Goal: Information Seeking & Learning: Learn about a topic

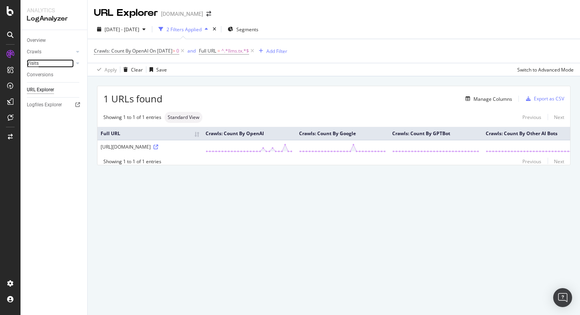
click at [31, 62] on div "Visits" at bounding box center [33, 63] width 12 height 8
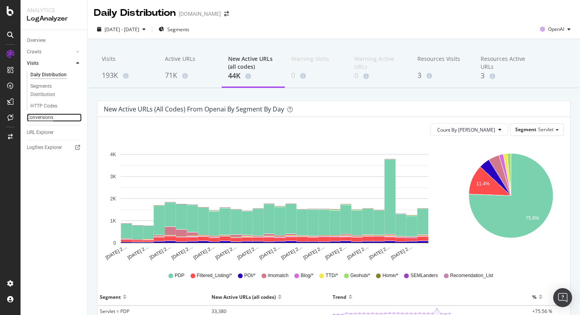
click at [37, 117] on div "Conversions" at bounding box center [40, 117] width 26 height 8
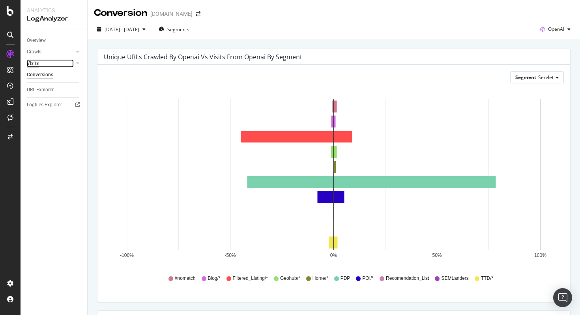
click at [32, 65] on div "Visits" at bounding box center [33, 63] width 12 height 8
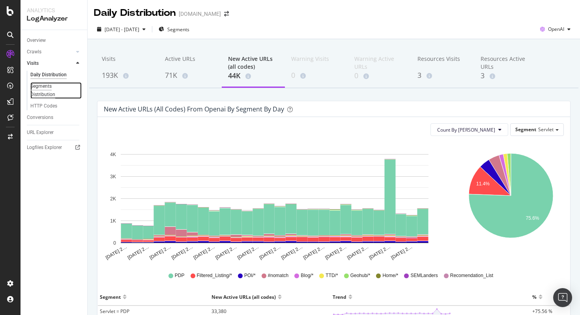
click at [45, 87] on div "Segments Distribution" at bounding box center [52, 90] width 44 height 17
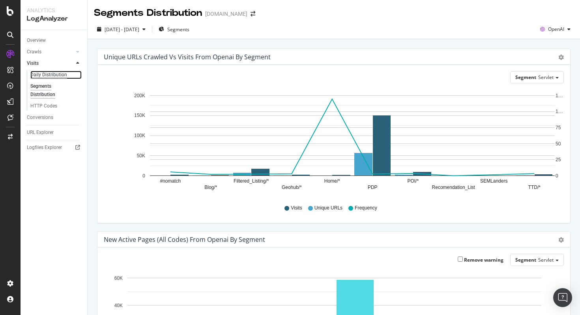
click at [43, 76] on div "Daily Distribution" at bounding box center [48, 75] width 37 height 8
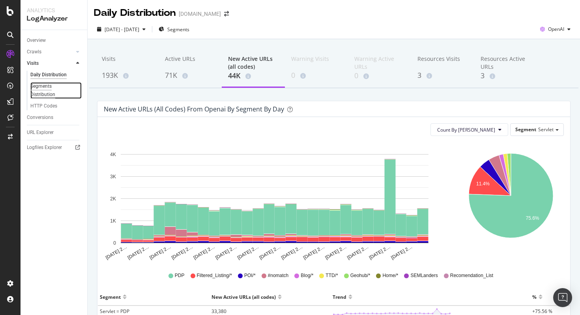
click at [47, 85] on div "Segments Distribution" at bounding box center [52, 90] width 44 height 17
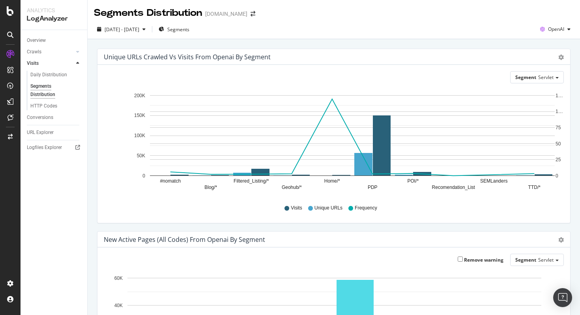
click at [37, 79] on div "Daily Distribution" at bounding box center [57, 76] width 60 height 10
click at [45, 109] on div "HTTP Codes" at bounding box center [43, 106] width 27 height 8
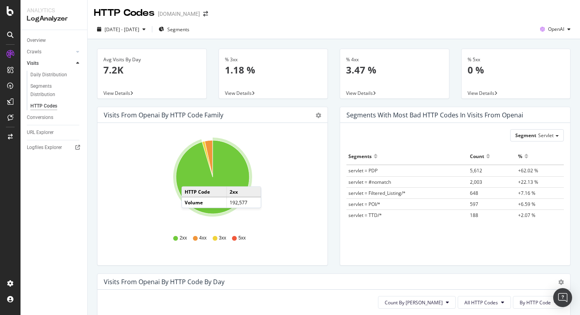
click at [189, 178] on icon "A chart." at bounding box center [212, 176] width 73 height 73
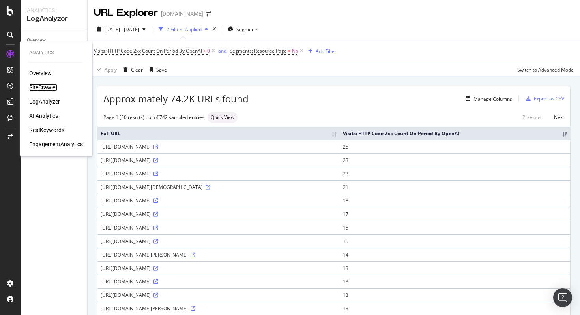
click at [40, 88] on div "SiteCrawler" at bounding box center [43, 87] width 28 height 8
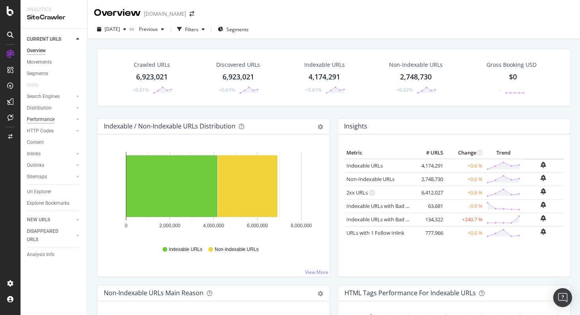
click at [36, 120] on div "Performance" at bounding box center [41, 119] width 28 height 8
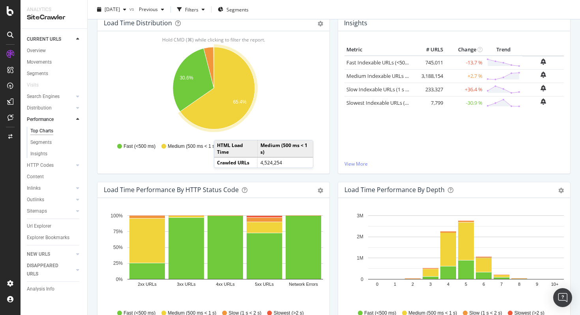
scroll to position [118, 0]
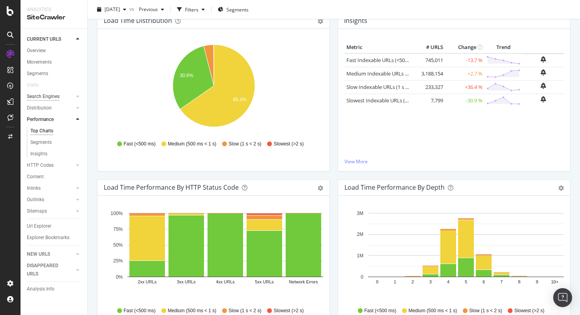
click at [45, 96] on div "Search Engines" at bounding box center [43, 96] width 33 height 8
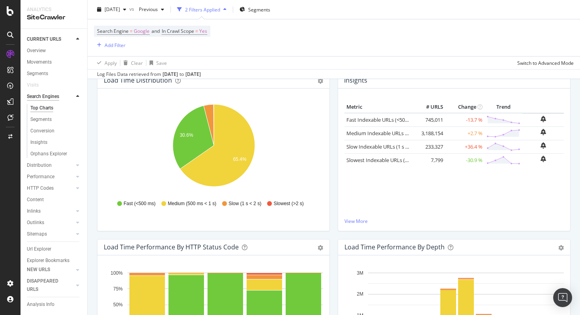
scroll to position [178, 0]
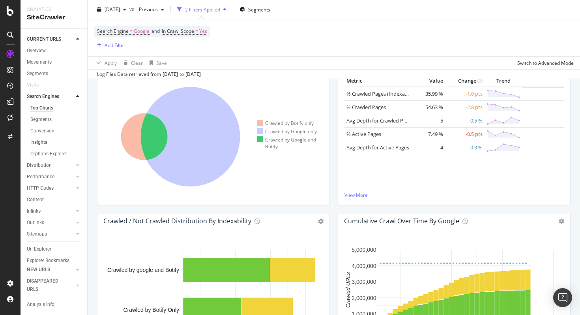
click at [50, 139] on link "Insights" at bounding box center [55, 142] width 51 height 8
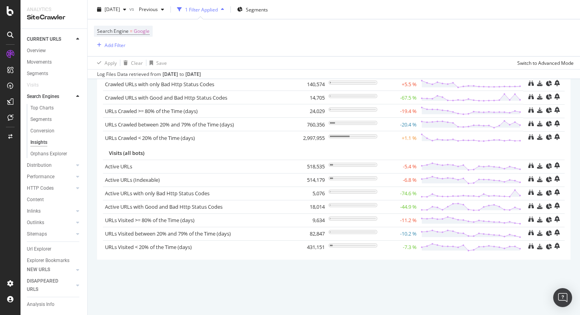
scroll to position [91, 0]
click at [40, 124] on div "Segments" at bounding box center [57, 119] width 60 height 11
click at [40, 122] on div "Segments" at bounding box center [40, 119] width 21 height 8
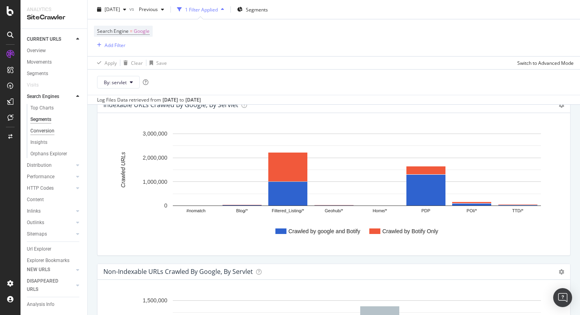
click at [42, 135] on div "Conversion" at bounding box center [42, 131] width 24 height 8
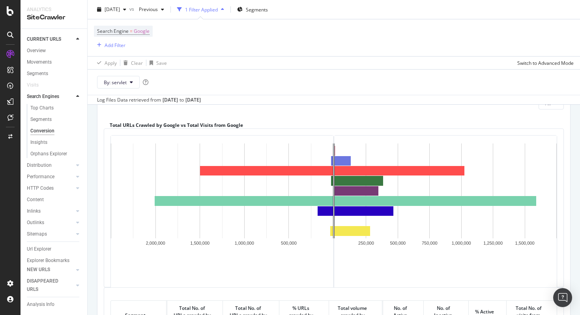
scroll to position [67, 0]
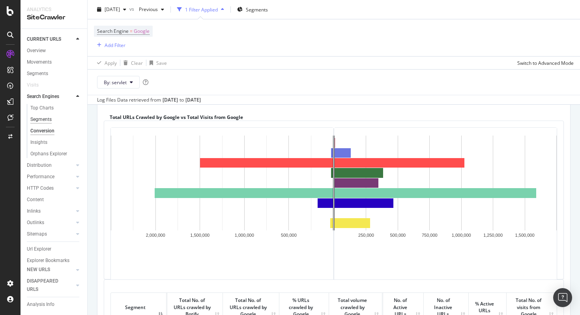
click at [47, 115] on div "Segments" at bounding box center [40, 119] width 21 height 8
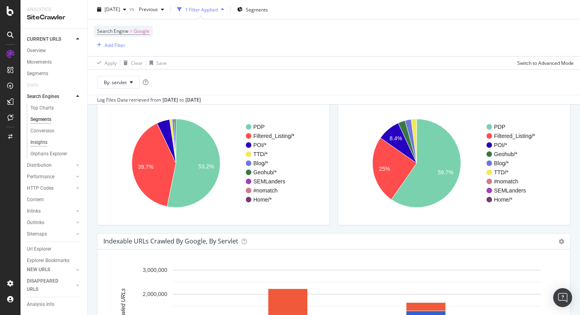
click at [41, 144] on div "Insights" at bounding box center [38, 142] width 17 height 8
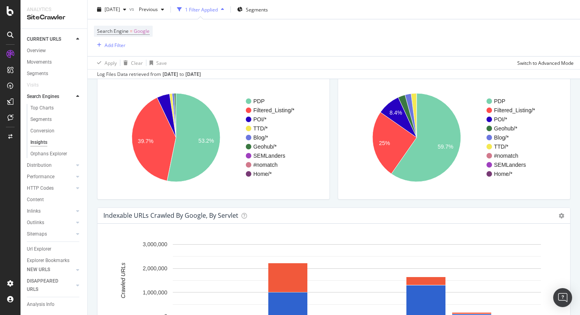
scroll to position [42, 0]
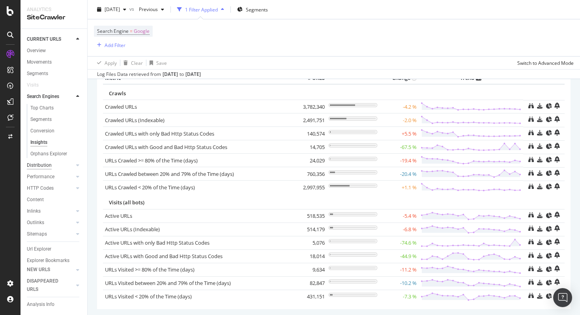
click at [37, 164] on div "Distribution" at bounding box center [39, 165] width 25 height 8
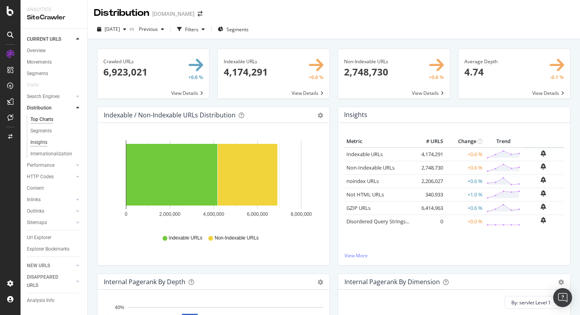
click at [40, 141] on div "Insights" at bounding box center [38, 142] width 17 height 8
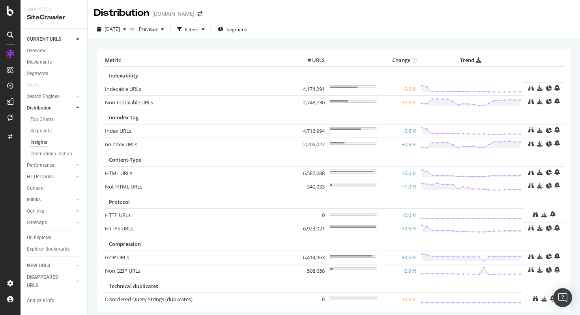
click at [43, 137] on div "Insights" at bounding box center [57, 142] width 60 height 11
click at [37, 86] on div "Visits" at bounding box center [33, 85] width 12 height 8
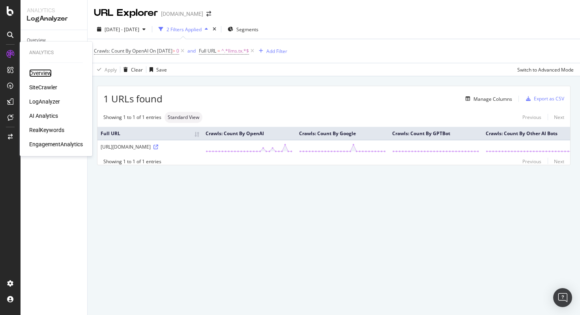
click at [45, 72] on div "Overview" at bounding box center [40, 73] width 22 height 8
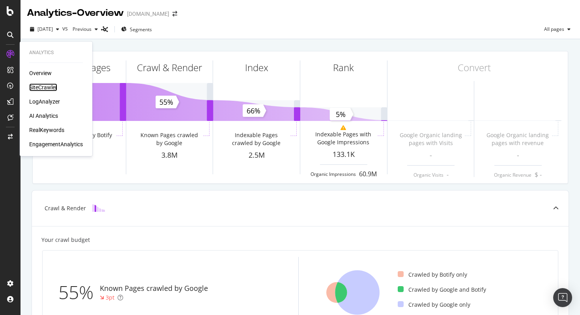
click at [39, 90] on div "SiteCrawler" at bounding box center [43, 87] width 28 height 8
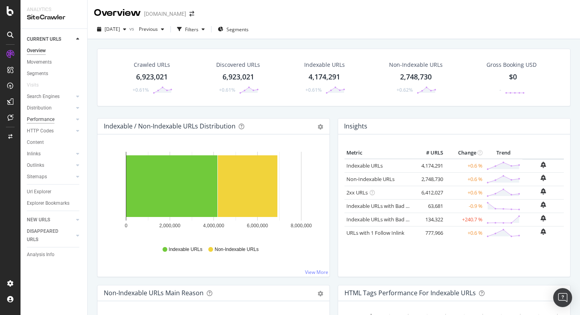
click at [46, 118] on div "Performance" at bounding box center [41, 119] width 28 height 8
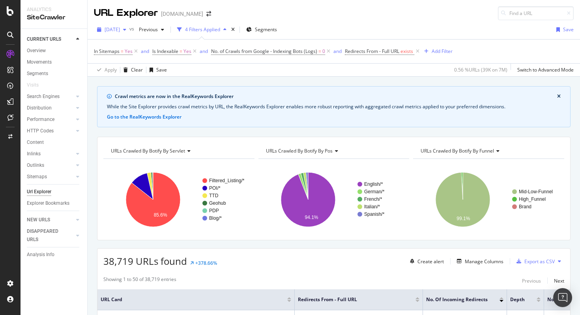
click at [120, 28] on span "2025 Sep. 1st" at bounding box center [112, 29] width 15 height 7
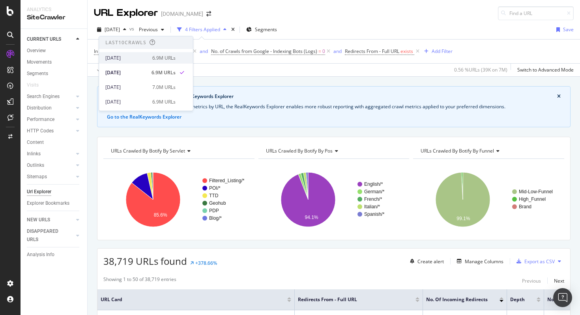
click at [125, 58] on div "2025 Oct. 1st" at bounding box center [126, 57] width 42 height 7
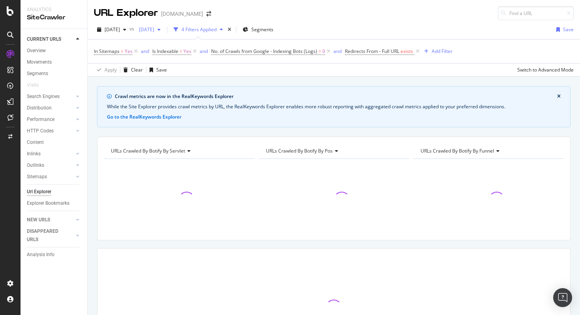
click at [164, 33] on div "2025 Aug. 1st" at bounding box center [150, 30] width 28 height 12
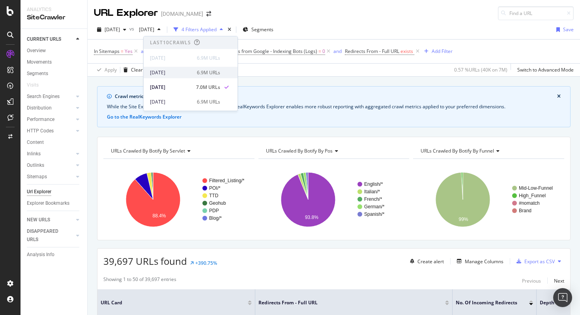
click at [171, 70] on div "2025 Sep. 1st" at bounding box center [171, 72] width 42 height 7
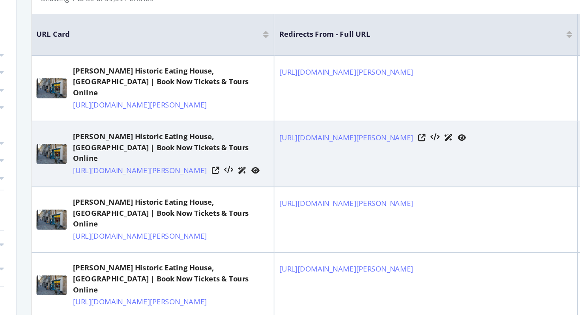
scroll to position [224, 0]
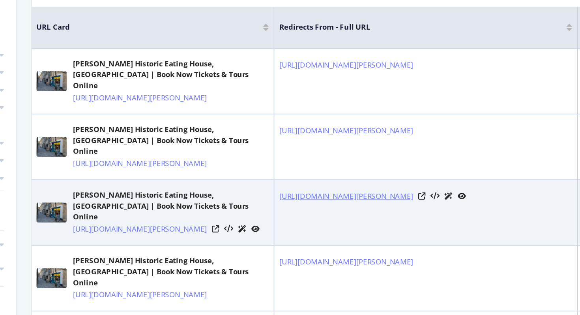
drag, startPoint x: 395, startPoint y: 237, endPoint x: 402, endPoint y: 204, distance: 33.0
click at [402, 204] on td "https://www.viator.com/en-PH/Salisbury-attractions/Sally-Lunns-Historic-Eating-…" at bounding box center [353, 199] width 197 height 43
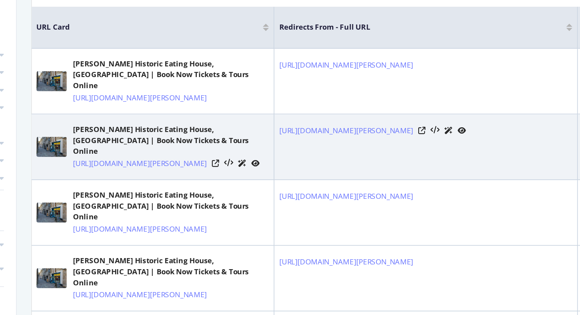
click at [298, 178] on td "https://www.viator.com/en-PH/Bristol-attractions/Sally-Lunns-Historic-Eating-Ho…" at bounding box center [353, 156] width 197 height 43
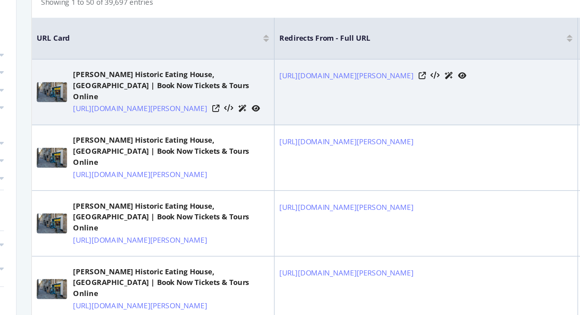
scroll to position [221, 0]
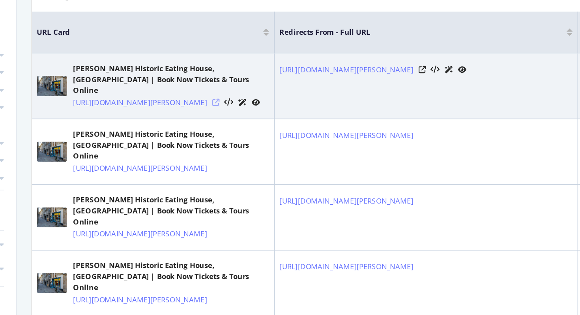
click at [219, 128] on icon at bounding box center [217, 127] width 5 height 5
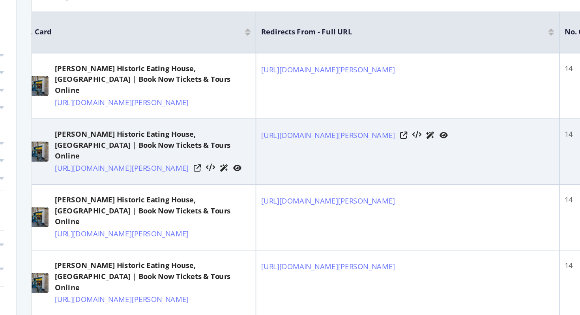
scroll to position [0, 19]
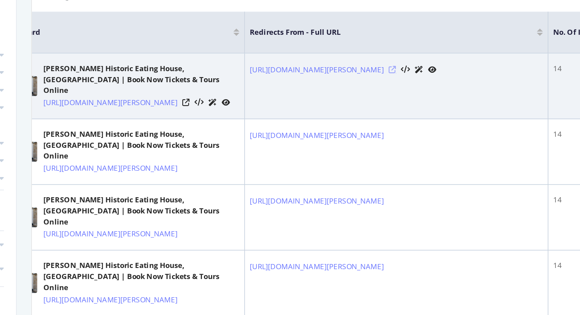
click at [334, 109] on icon at bounding box center [332, 106] width 5 height 5
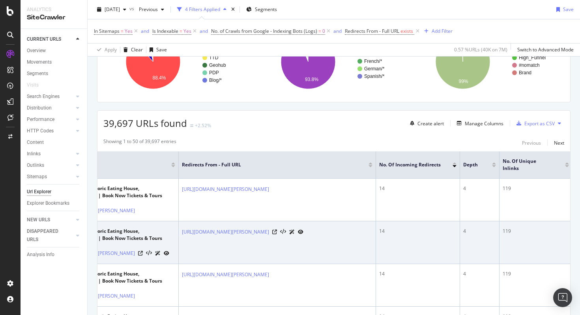
scroll to position [0, 76]
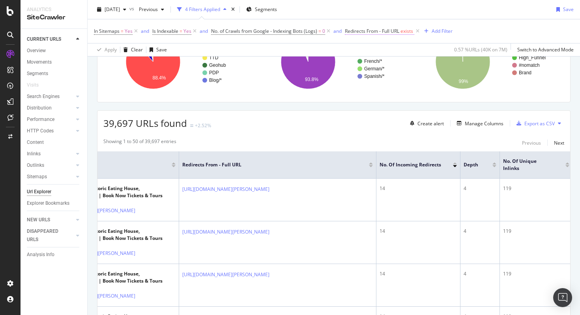
click at [387, 30] on span "Redirects From - Full URL" at bounding box center [372, 31] width 54 height 7
click at [355, 140] on div "Showing 1 to 50 of 39,697 entries Previous Next" at bounding box center [333, 142] width 473 height 9
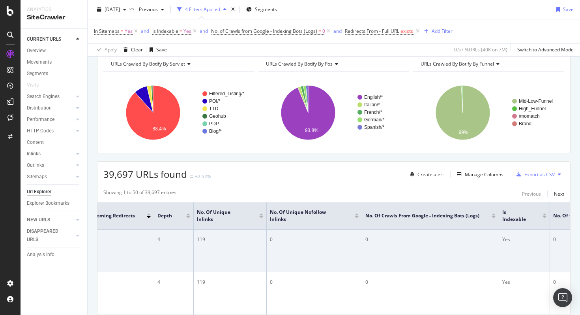
scroll to position [0, 392]
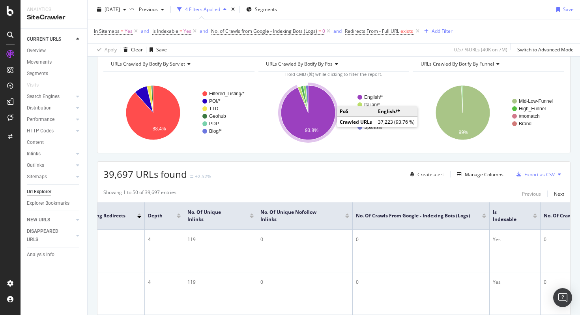
click at [322, 123] on icon "A chart." at bounding box center [308, 112] width 54 height 54
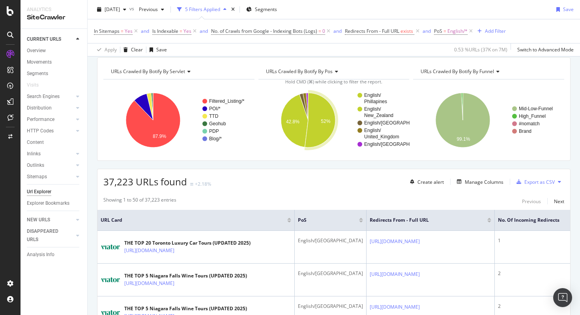
scroll to position [87, 0]
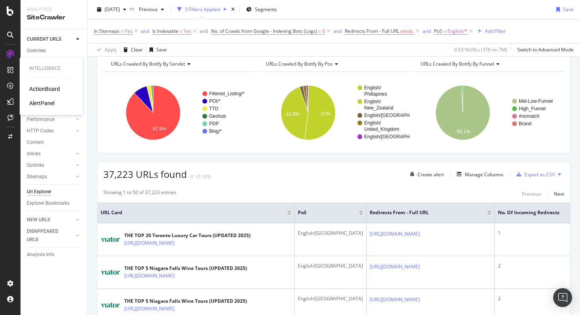
click at [36, 104] on div "AlertPanel" at bounding box center [41, 103] width 25 height 8
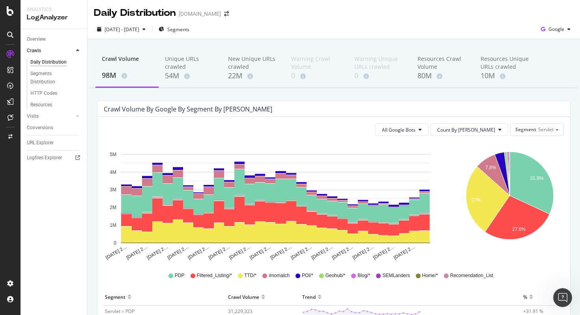
scroll to position [156, 0]
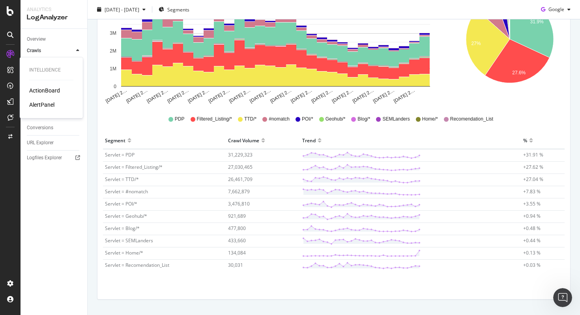
click at [41, 103] on div "AlertPanel" at bounding box center [41, 105] width 25 height 8
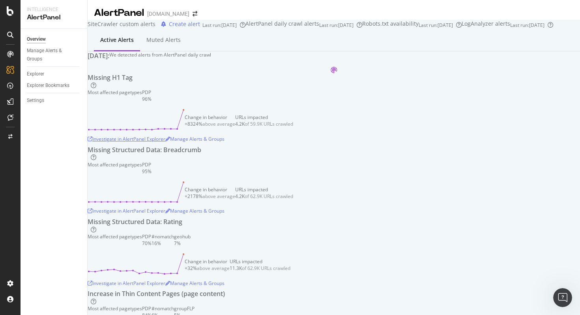
click at [165, 142] on div "Investigate in AlertPanel Explorer" at bounding box center [127, 138] width 78 height 7
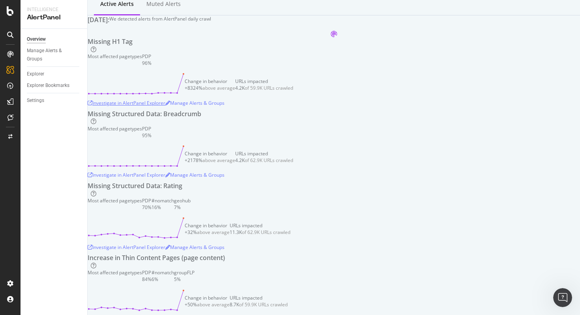
scroll to position [89, 0]
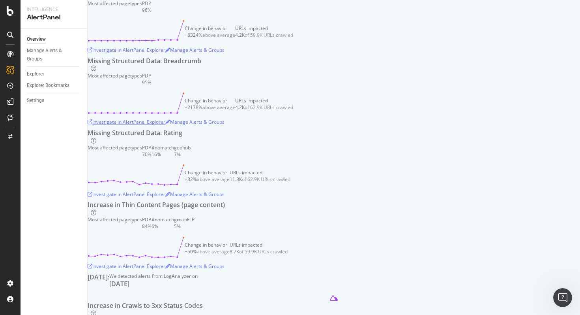
click at [137, 125] on div "Investigate in AlertPanel Explorer" at bounding box center [127, 121] width 78 height 7
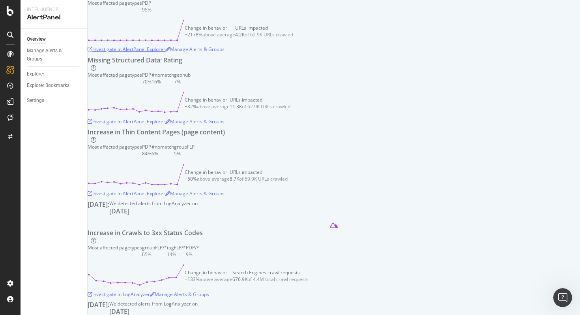
scroll to position [169, 0]
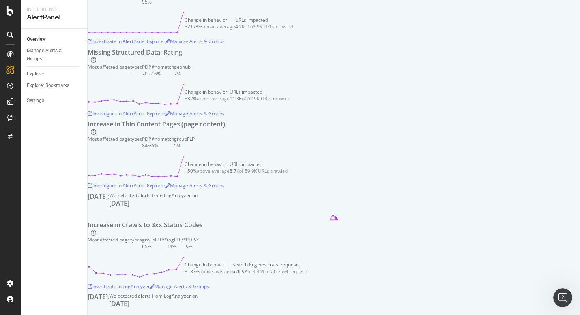
click at [162, 117] on div "Investigate in AlertPanel Explorer" at bounding box center [127, 113] width 78 height 7
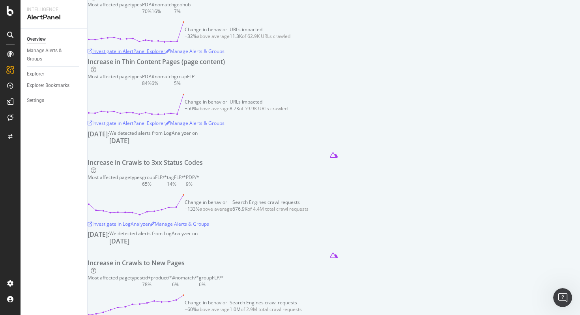
scroll to position [268, 0]
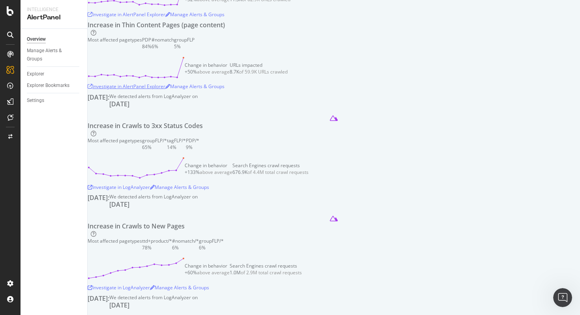
click at [160, 90] on div "Investigate in AlertPanel Explorer" at bounding box center [127, 86] width 78 height 7
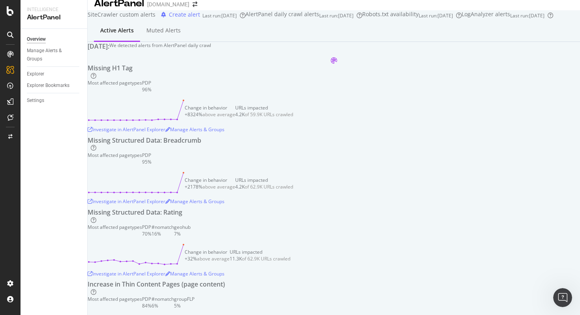
scroll to position [0, 0]
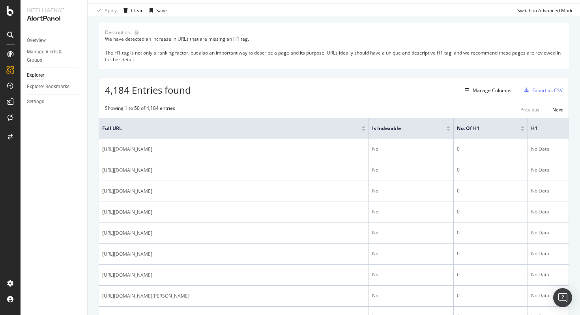
scroll to position [105, 0]
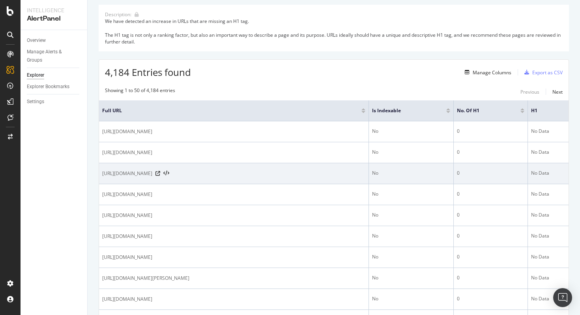
click at [169, 172] on div at bounding box center [162, 173] width 14 height 6
click at [160, 174] on icon at bounding box center [157, 173] width 5 height 5
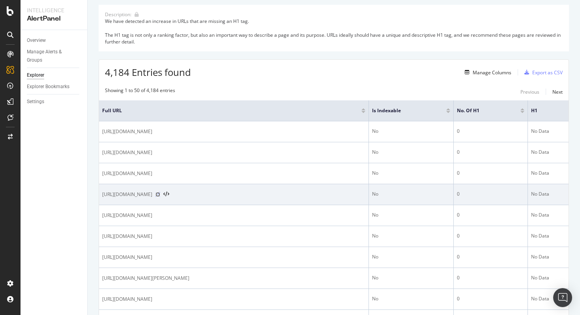
click at [160, 197] on icon at bounding box center [157, 194] width 5 height 5
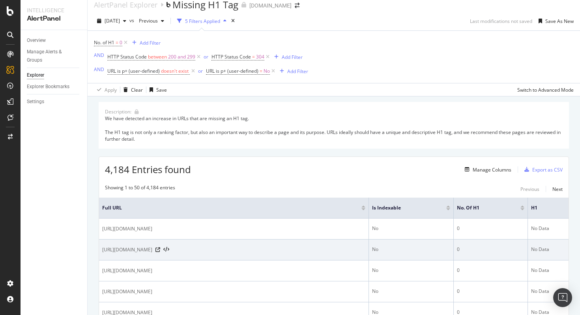
scroll to position [0, 0]
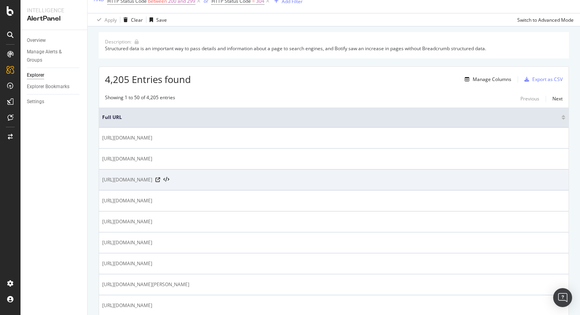
scroll to position [65, 0]
click at [160, 179] on icon at bounding box center [157, 178] width 5 height 5
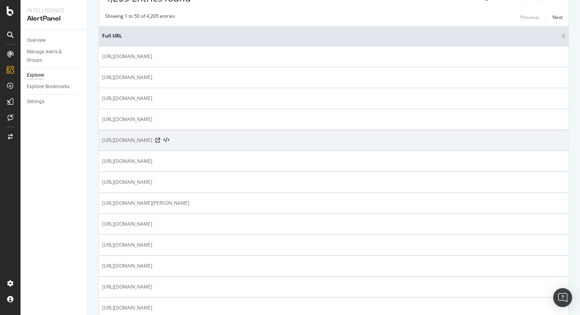
scroll to position [0, 0]
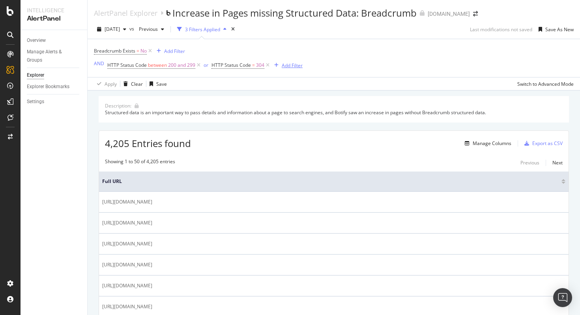
click at [283, 64] on div "Add Filter" at bounding box center [292, 65] width 21 height 7
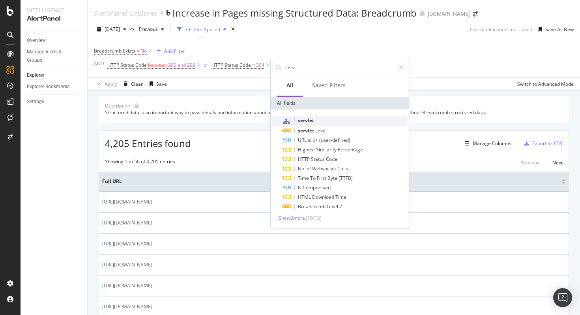
type input "serv"
click at [300, 120] on span "servlet" at bounding box center [306, 120] width 16 height 7
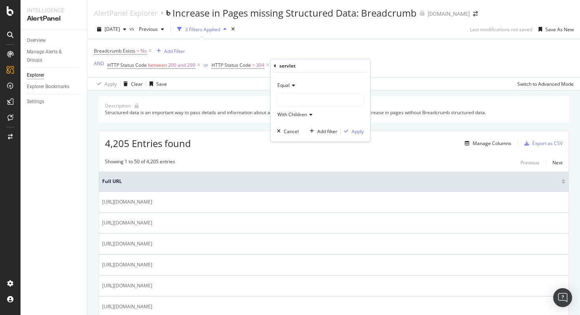
click at [286, 101] on div at bounding box center [320, 100] width 86 height 13
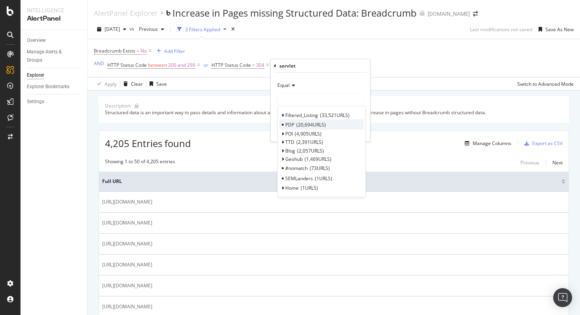
click at [296, 121] on span "20,694 URLS" at bounding box center [311, 124] width 30 height 7
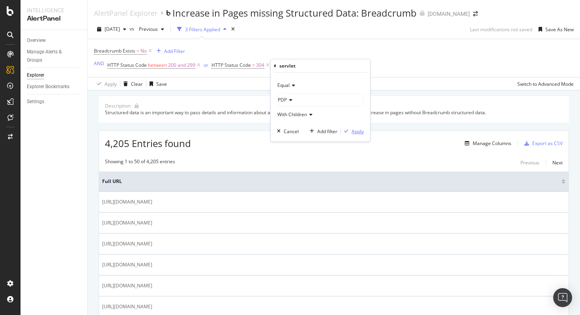
click at [353, 132] on div "Apply" at bounding box center [358, 131] width 12 height 7
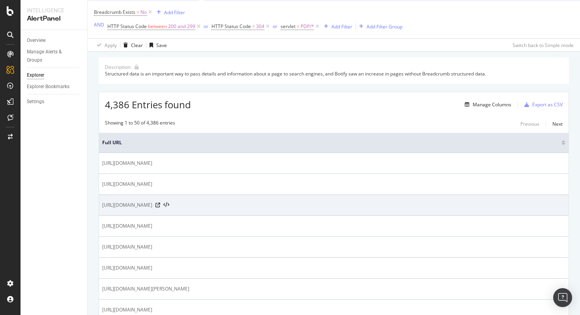
scroll to position [42, 0]
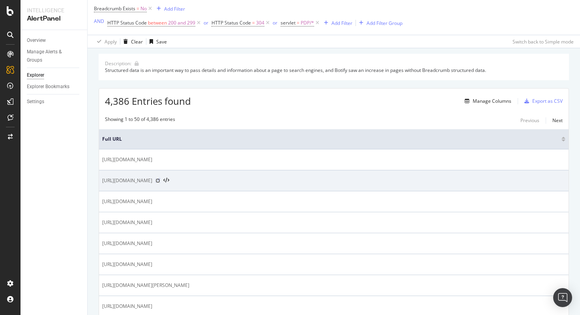
click at [160, 182] on icon at bounding box center [157, 180] width 5 height 5
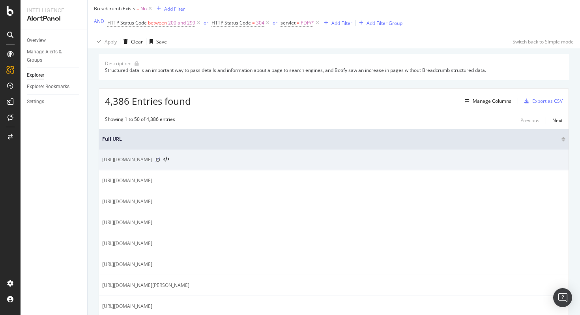
click at [160, 161] on icon at bounding box center [157, 159] width 5 height 5
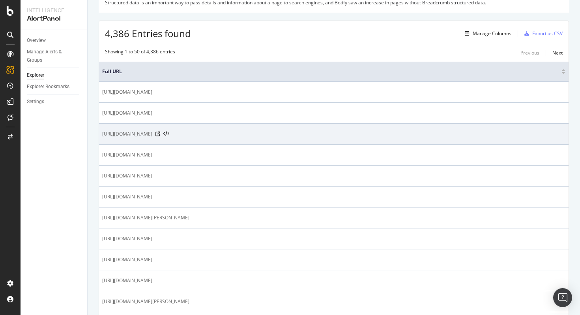
scroll to position [125, 0]
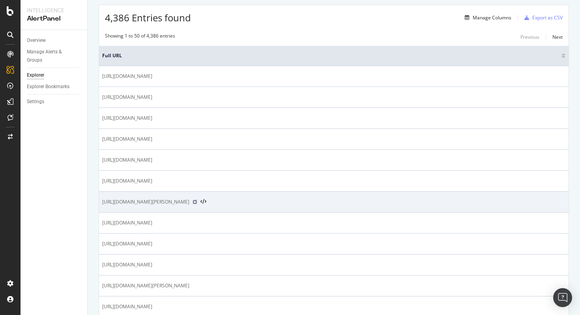
click at [197, 202] on icon at bounding box center [195, 201] width 5 height 5
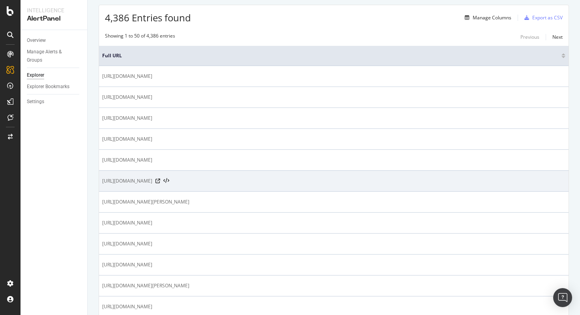
scroll to position [111, 0]
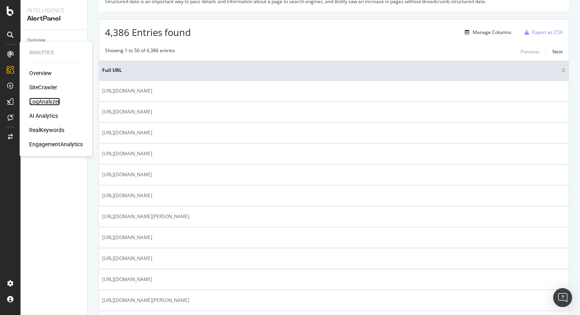
click at [40, 101] on div "LogAnalyzer" at bounding box center [44, 101] width 31 height 8
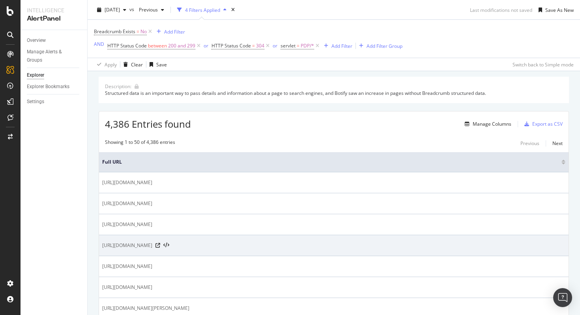
scroll to position [0, 0]
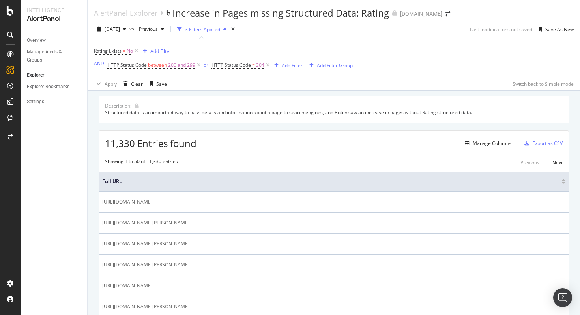
click at [291, 66] on div "Add Filter" at bounding box center [292, 65] width 21 height 7
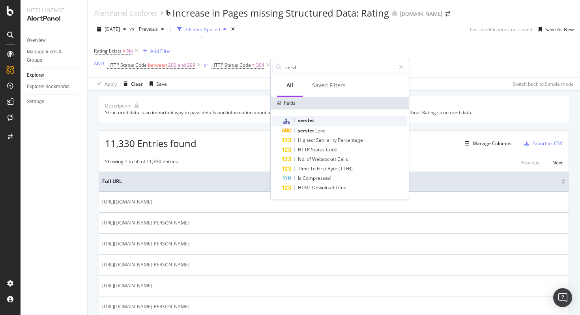
type input "servl"
click at [313, 119] on span "servlet" at bounding box center [306, 120] width 16 height 7
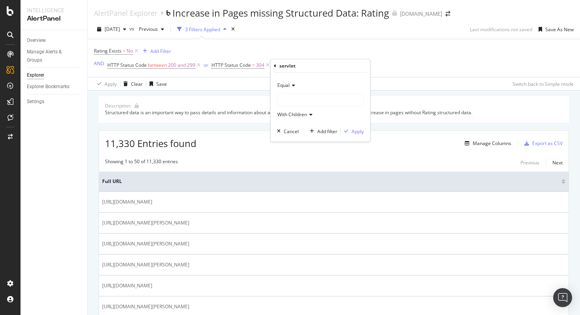
click at [290, 101] on div at bounding box center [320, 100] width 86 height 13
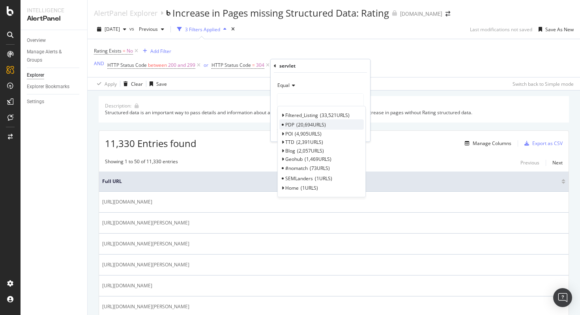
click at [285, 124] on span "PDP" at bounding box center [289, 124] width 9 height 7
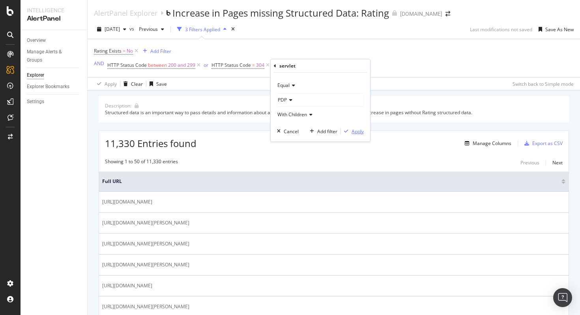
click at [354, 132] on div "Apply" at bounding box center [358, 131] width 12 height 7
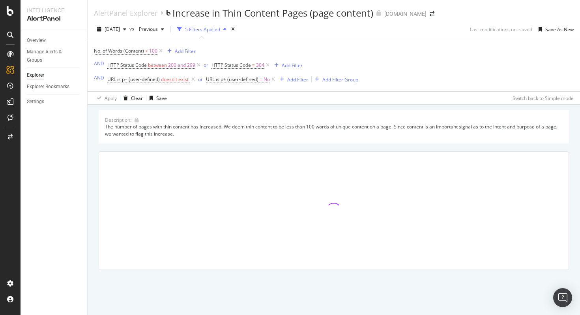
click at [296, 78] on div "Add Filter" at bounding box center [297, 79] width 21 height 7
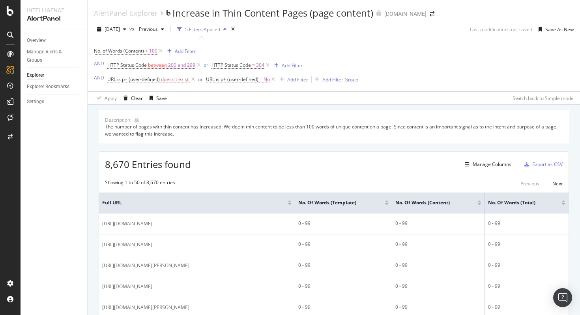
click at [340, 47] on div "No. of Words (Content) < 100 Add Filter AND HTTP Status Code between 200 and 29…" at bounding box center [226, 64] width 264 height 39
click at [341, 81] on div "Add Filter Group" at bounding box center [340, 79] width 36 height 7
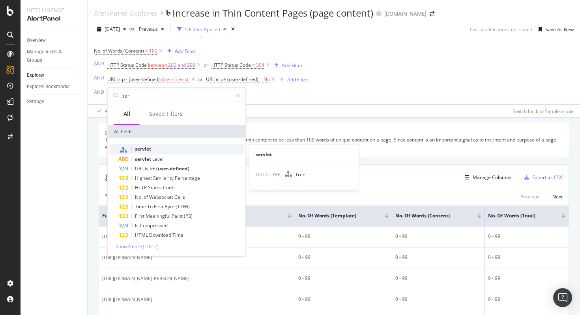
type input "ser"
click at [149, 150] on span "servlet" at bounding box center [143, 148] width 16 height 7
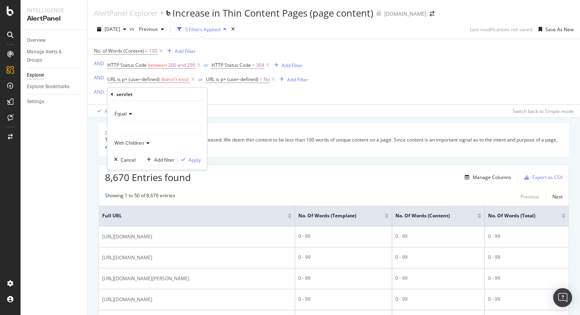
click at [143, 130] on div at bounding box center [157, 128] width 86 height 13
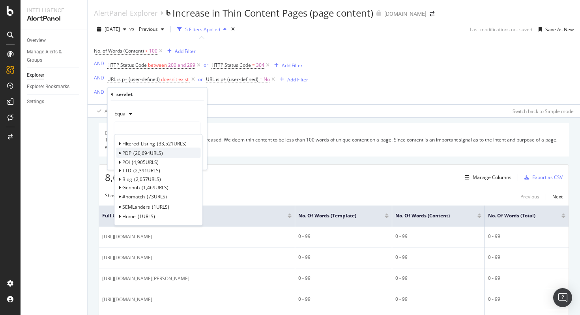
click at [138, 154] on span "20,694 URLS" at bounding box center [148, 152] width 30 height 7
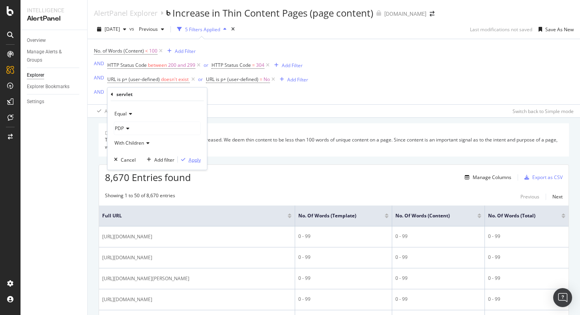
click at [193, 160] on div "Apply" at bounding box center [195, 159] width 12 height 7
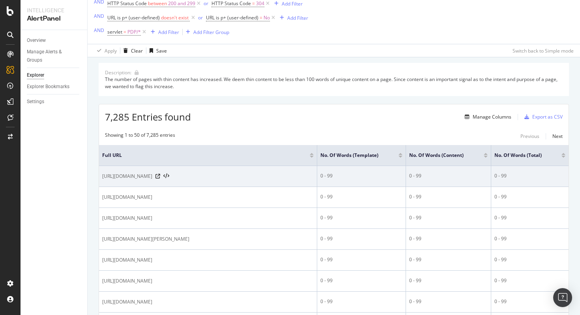
scroll to position [78, 0]
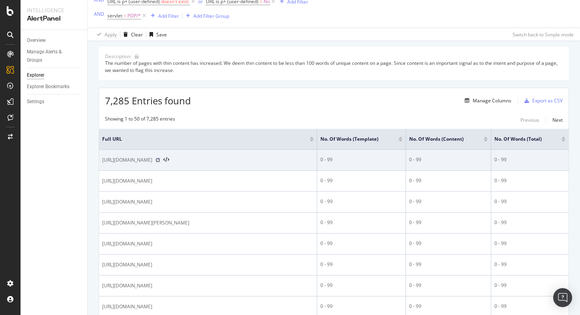
click at [160, 162] on icon at bounding box center [157, 159] width 5 height 5
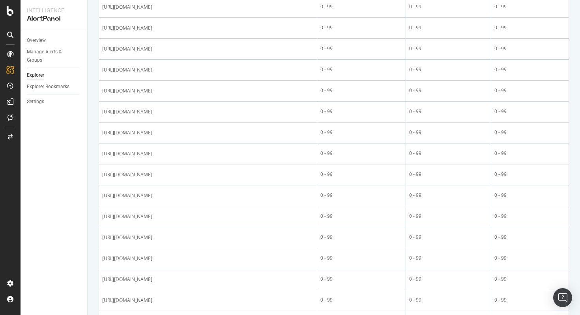
scroll to position [879, 0]
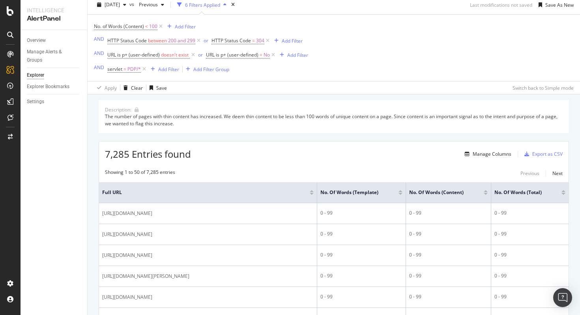
scroll to position [0, 0]
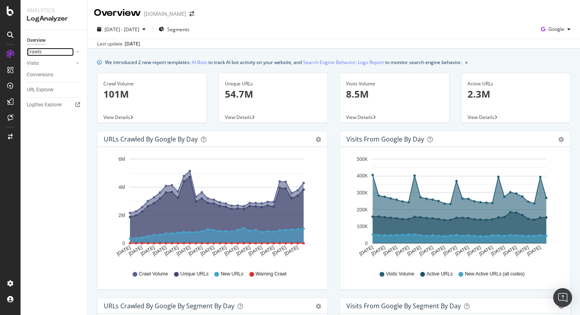
click at [47, 54] on link "Crawls" at bounding box center [50, 52] width 47 height 8
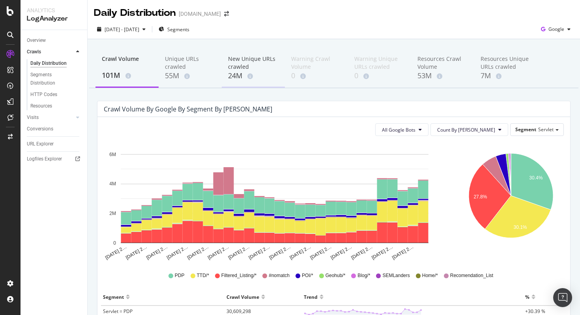
click at [253, 71] on div "24M" at bounding box center [253, 76] width 51 height 10
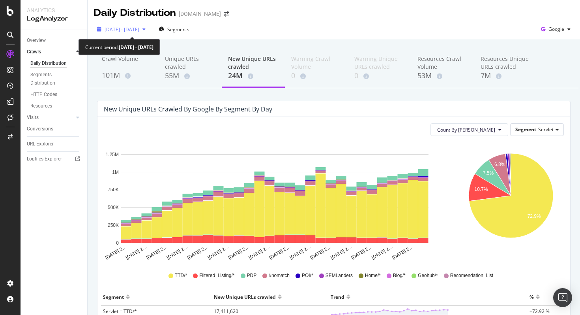
click at [149, 33] on div "[DATE] - [DATE]" at bounding box center [121, 29] width 55 height 12
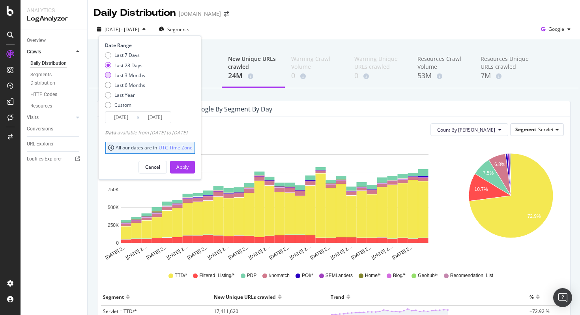
click at [125, 77] on div "Last 3 Months" at bounding box center [129, 75] width 31 height 7
type input "[DATE]"
click at [185, 165] on button "Apply" at bounding box center [182, 167] width 25 height 13
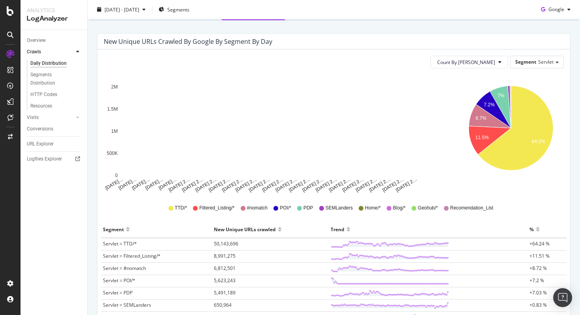
scroll to position [67, 0]
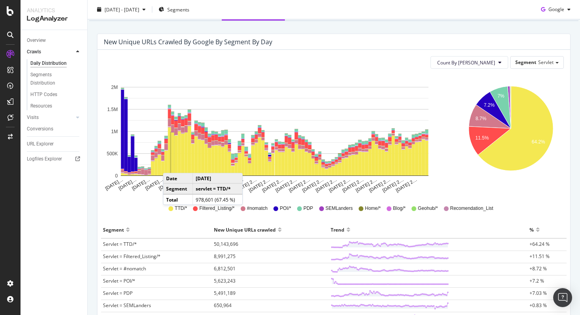
click at [171, 165] on rect "A chart." at bounding box center [173, 153] width 4 height 43
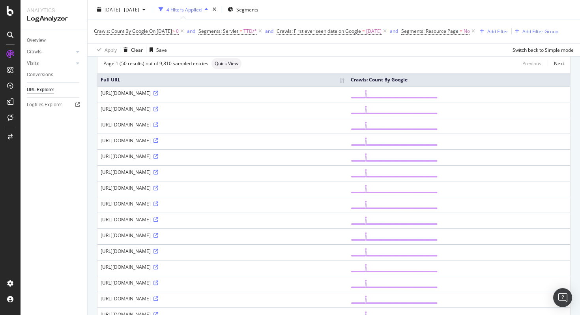
scroll to position [60, 0]
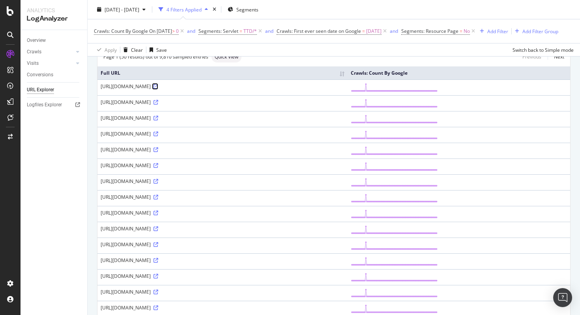
click at [158, 89] on icon at bounding box center [156, 86] width 5 height 5
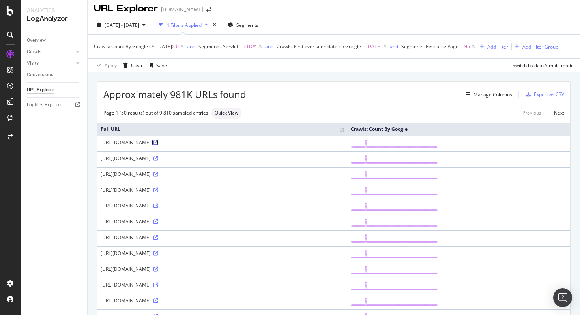
scroll to position [0, 0]
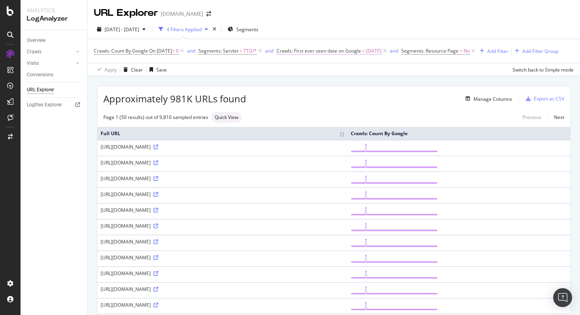
click at [337, 51] on span "Crawls: First ever seen date on Google" at bounding box center [319, 50] width 84 height 7
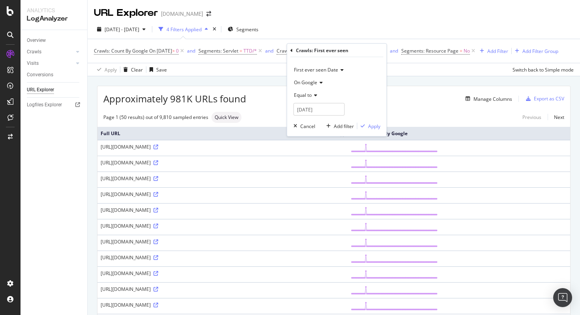
click at [317, 84] on icon at bounding box center [320, 82] width 6 height 5
click at [408, 63] on div "Crawls: Count By Google On [DATE] > 0 and Segments: Servlet = TTD/* and Crawls:…" at bounding box center [334, 51] width 480 height 24
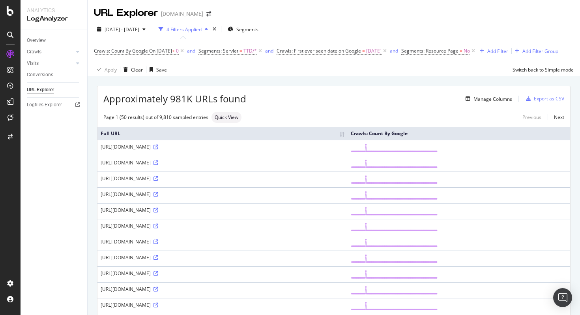
click at [149, 47] on span "Crawls: Count By Google On 2025-07-29 > 0" at bounding box center [140, 50] width 92 height 11
click at [138, 48] on span "Crawls: Count By Google" at bounding box center [121, 50] width 54 height 7
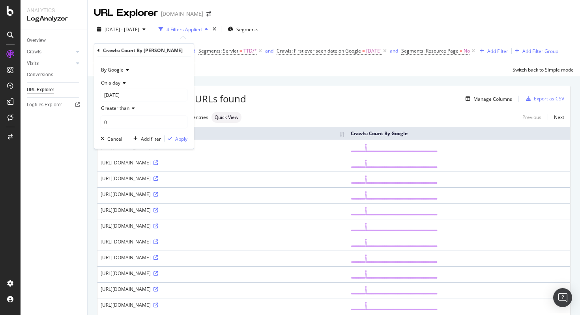
click at [122, 73] on div "By Google" at bounding box center [144, 70] width 87 height 13
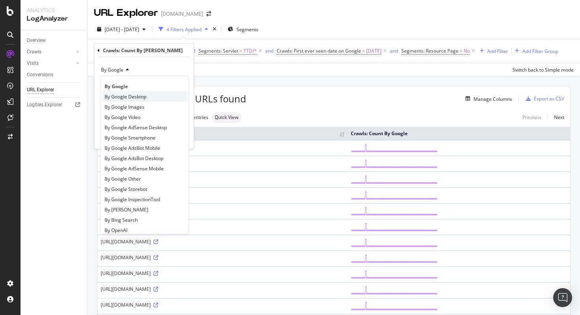
click at [150, 98] on div "By Google Desktop" at bounding box center [145, 96] width 84 height 10
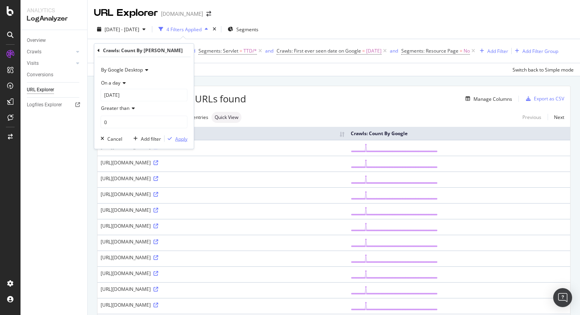
click at [172, 140] on div "button" at bounding box center [170, 138] width 11 height 5
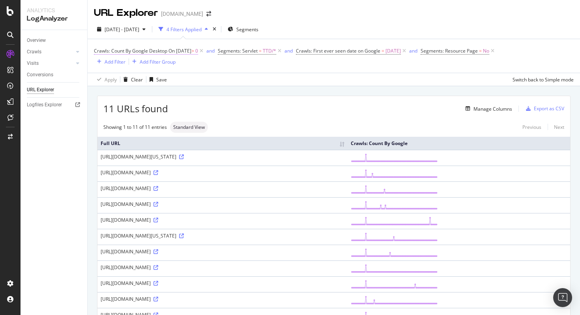
click at [117, 53] on span "Crawls: Count By Google Desktop" at bounding box center [130, 50] width 73 height 7
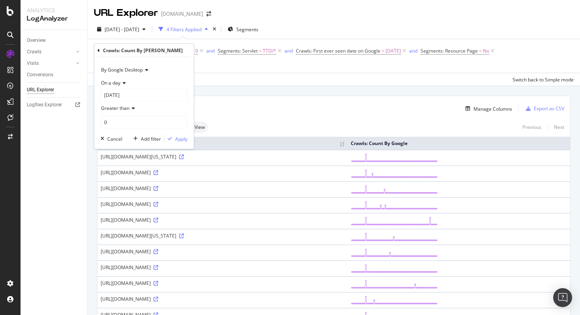
click at [129, 69] on span "By Google Desktop" at bounding box center [122, 69] width 42 height 7
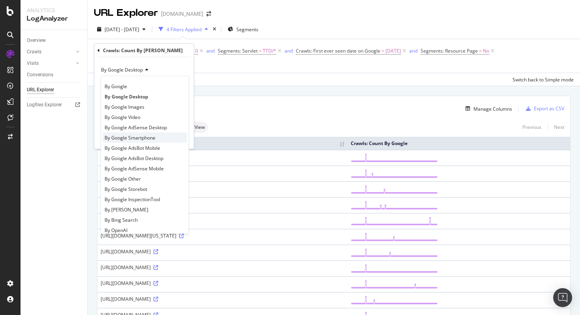
click at [125, 135] on span "By Google Smartphone" at bounding box center [130, 137] width 51 height 7
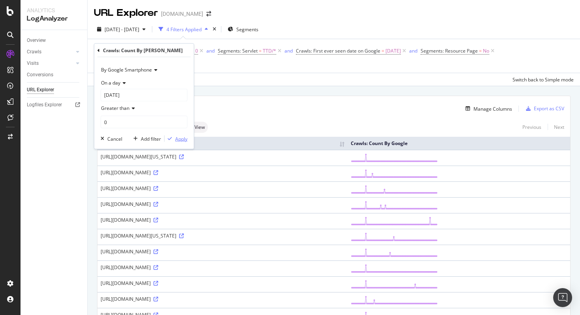
click at [180, 137] on div "Apply" at bounding box center [181, 138] width 12 height 7
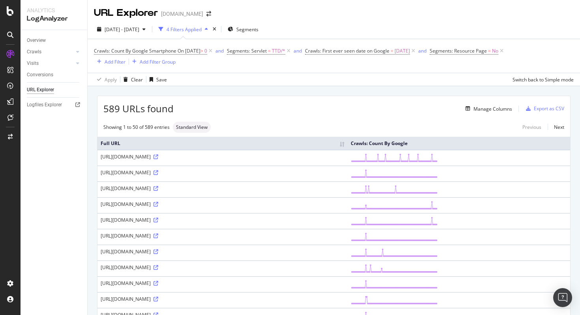
scroll to position [45, 0]
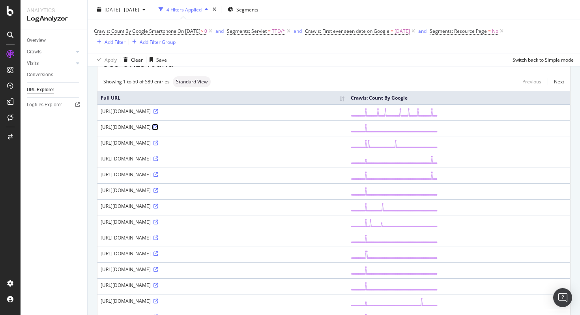
click at [158, 128] on icon at bounding box center [156, 127] width 5 height 5
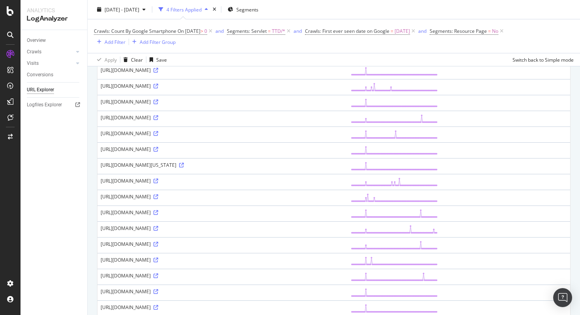
scroll to position [0, 0]
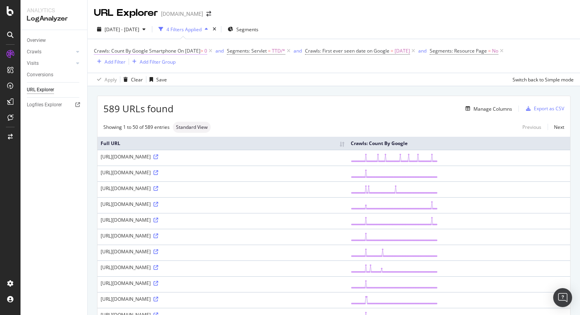
click at [176, 50] on span "Crawls: Count By Google Smartphone" at bounding box center [135, 50] width 82 height 7
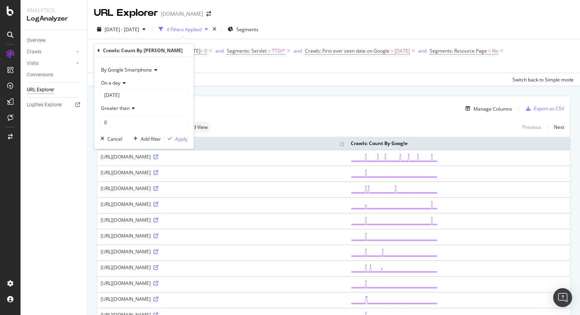
click at [135, 70] on span "By Google Smartphone" at bounding box center [126, 69] width 51 height 7
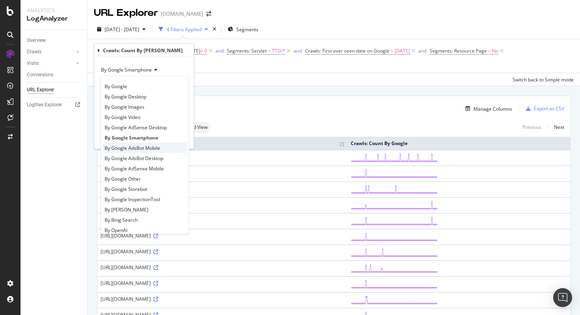
click at [150, 149] on span "By Google AdsBot Mobile" at bounding box center [133, 147] width 56 height 7
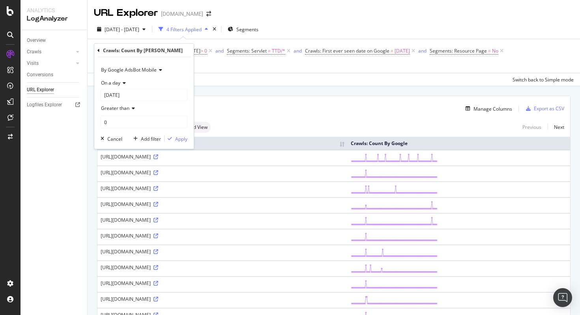
click at [174, 143] on div "By Google AdsBot Mobile On a day 2025-07-29 Greater than 0 Cancel Add filter Ap…" at bounding box center [143, 103] width 99 height 92
click at [177, 140] on div "Apply" at bounding box center [181, 138] width 12 height 7
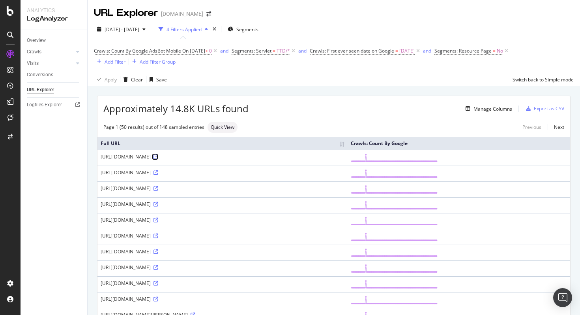
click at [158, 159] on icon at bounding box center [156, 156] width 5 height 5
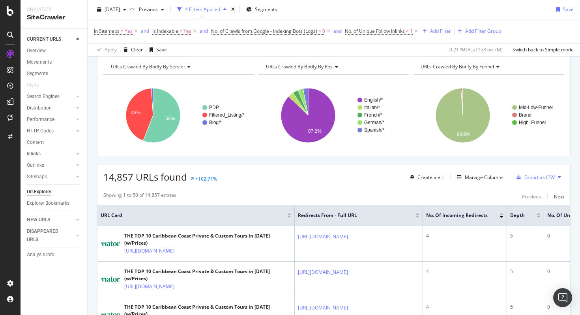
scroll to position [85, 0]
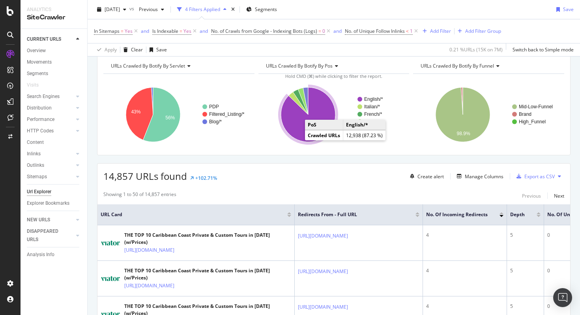
click at [297, 139] on icon "A chart." at bounding box center [308, 114] width 54 height 54
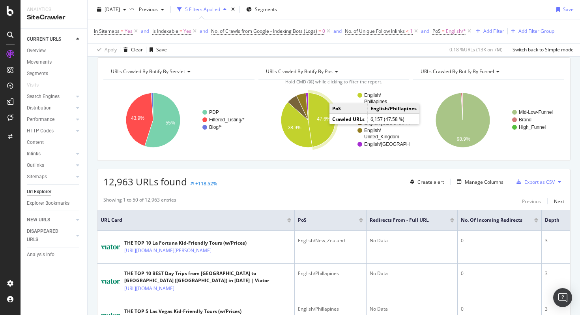
scroll to position [85, 0]
